Goal: Task Accomplishment & Management: Use online tool/utility

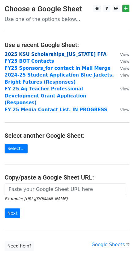
click at [49, 53] on strong "2025 KSU Scholarships_Kansas FFA" at bounding box center [56, 55] width 102 height 6
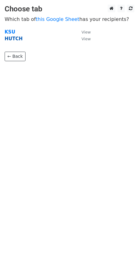
click at [19, 38] on strong "HUTCH" at bounding box center [14, 39] width 18 height 6
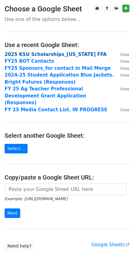
click at [46, 56] on strong "2025 KSU Scholarships_Kansas FFA" at bounding box center [56, 55] width 102 height 6
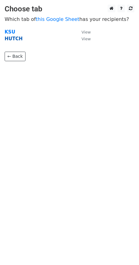
click at [17, 39] on strong "HUTCH" at bounding box center [14, 39] width 18 height 6
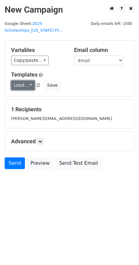
click at [23, 80] on link "Load..." at bounding box center [23, 85] width 24 height 10
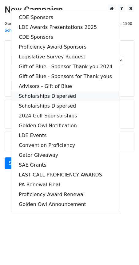
click at [47, 91] on link "Scholarships Dispersed" at bounding box center [65, 96] width 108 height 10
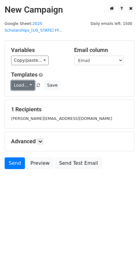
click at [27, 80] on link "Load..." at bounding box center [23, 85] width 24 height 10
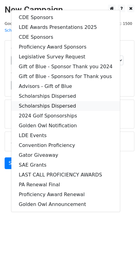
click at [47, 101] on link "Scholarships Dispersed" at bounding box center [65, 106] width 108 height 10
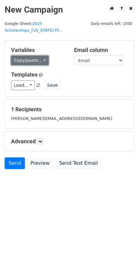
click at [32, 56] on link "Copy/paste..." at bounding box center [29, 61] width 37 height 10
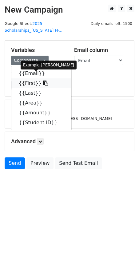
click at [25, 78] on link "{{First}}" at bounding box center [41, 83] width 60 height 10
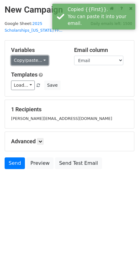
click at [28, 56] on link "Copy/paste..." at bounding box center [29, 61] width 37 height 10
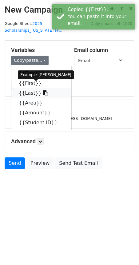
click at [24, 88] on link "{{Last}}" at bounding box center [41, 93] width 60 height 10
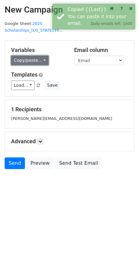
click at [37, 56] on link "Copy/paste..." at bounding box center [29, 61] width 37 height 10
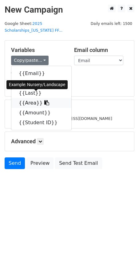
click at [44, 100] on icon at bounding box center [46, 102] width 5 height 5
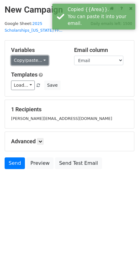
click at [41, 56] on link "Copy/paste..." at bounding box center [29, 61] width 37 height 10
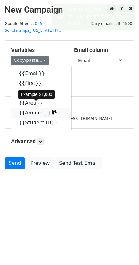
click at [31, 108] on link "{{Amount}}" at bounding box center [41, 113] width 60 height 10
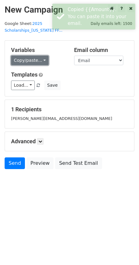
click at [35, 56] on link "Copy/paste..." at bounding box center [29, 61] width 37 height 10
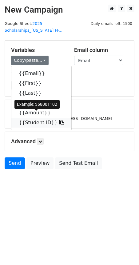
click at [28, 120] on link "{{Student ID}}" at bounding box center [41, 123] width 60 height 10
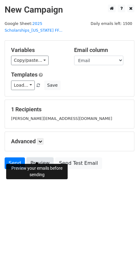
click at [30, 157] on link "Preview" at bounding box center [39, 163] width 27 height 12
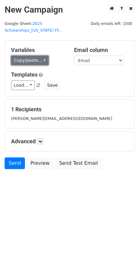
click at [33, 56] on link "Copy/paste..." at bounding box center [29, 61] width 37 height 10
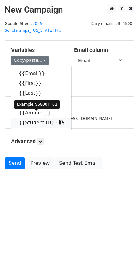
click at [33, 118] on link "{{Student ID}}" at bounding box center [41, 123] width 60 height 10
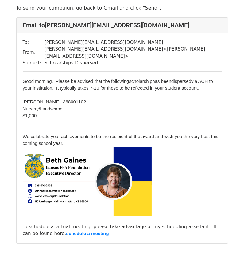
scroll to position [63, 0]
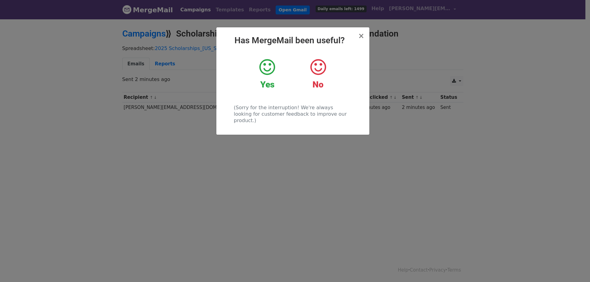
click at [262, 70] on icon at bounding box center [267, 67] width 16 height 18
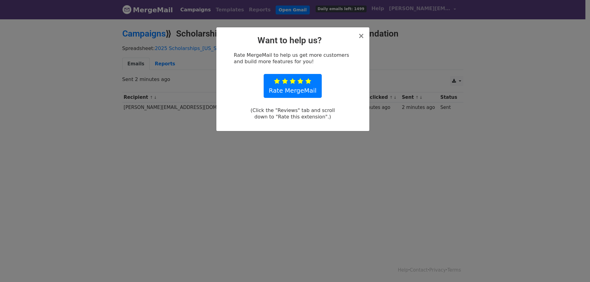
click at [364, 39] on div "× Want to help us? Rate MergeMail to help us get more customers and build more …" at bounding box center [292, 79] width 153 height 104
click at [357, 38] on h2 "Want to help us?" at bounding box center [292, 40] width 143 height 10
click at [359, 38] on span "×" at bounding box center [361, 36] width 6 height 9
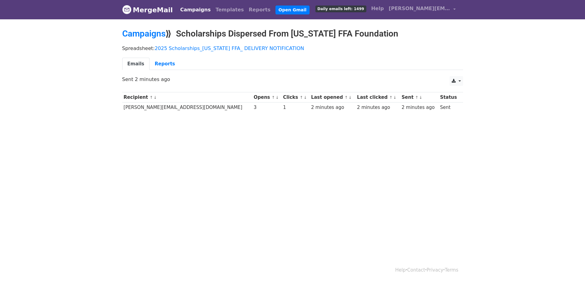
click at [282, 95] on th "Clicks ↑ ↓" at bounding box center [296, 97] width 28 height 10
click at [304, 98] on link "↓" at bounding box center [305, 97] width 3 height 5
click at [155, 64] on link "Reports" at bounding box center [165, 64] width 31 height 13
